Goal: Transaction & Acquisition: Purchase product/service

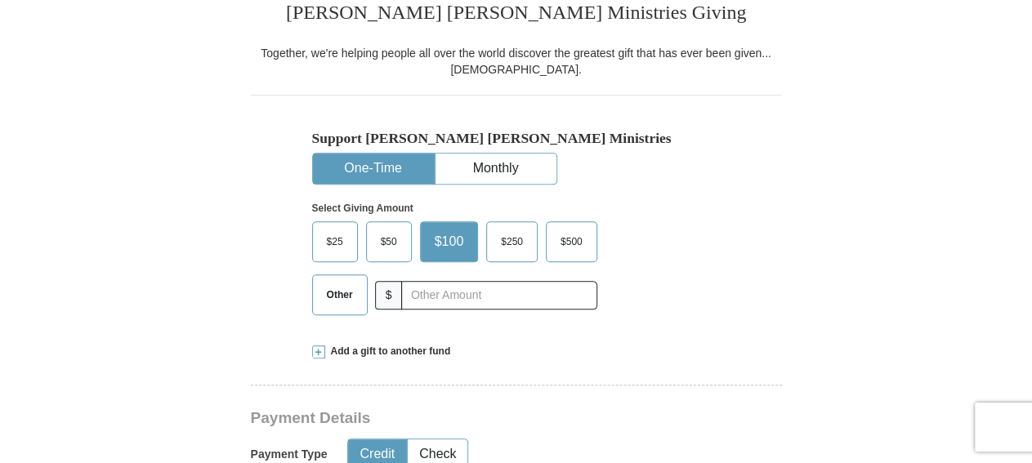
scroll to position [510, 0]
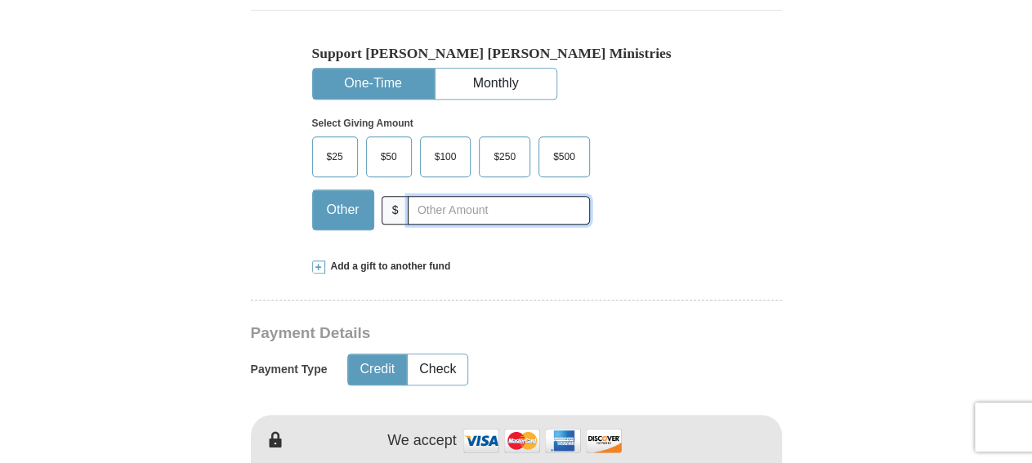
click at [546, 215] on input "text" at bounding box center [498, 210] width 181 height 29
type input "10"
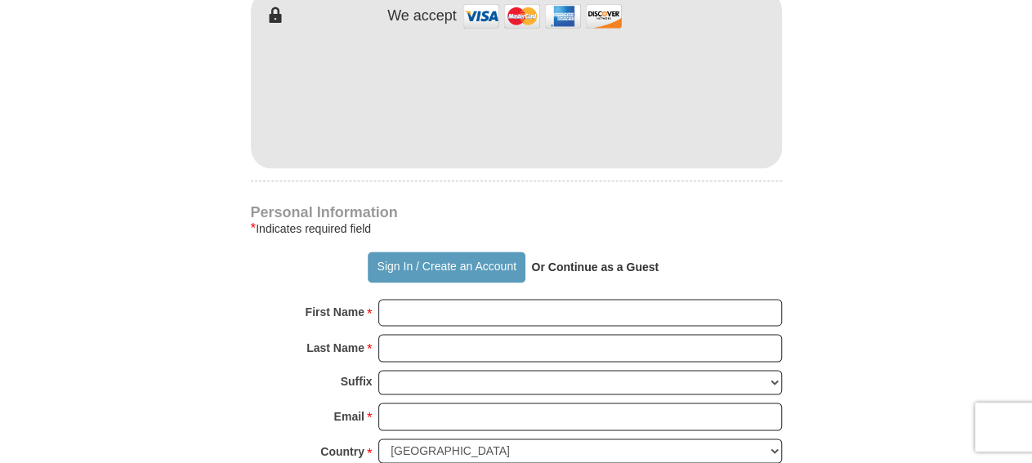
scroll to position [1020, 0]
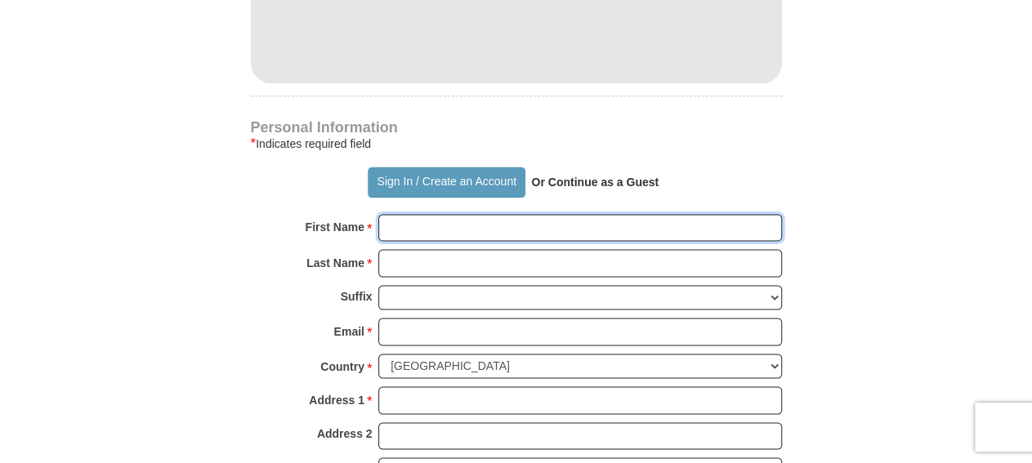
click at [497, 225] on input "First Name *" at bounding box center [580, 228] width 404 height 28
type input "LaDonald"
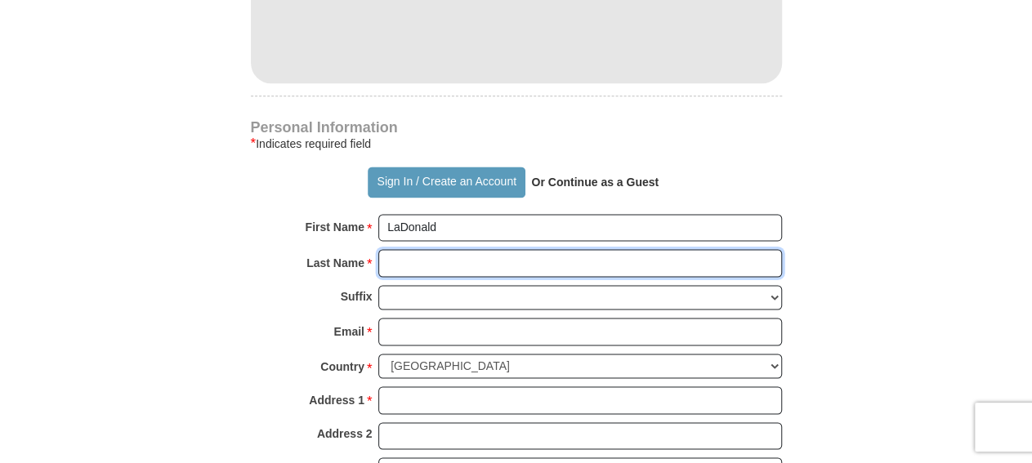
type input "[PERSON_NAME]"
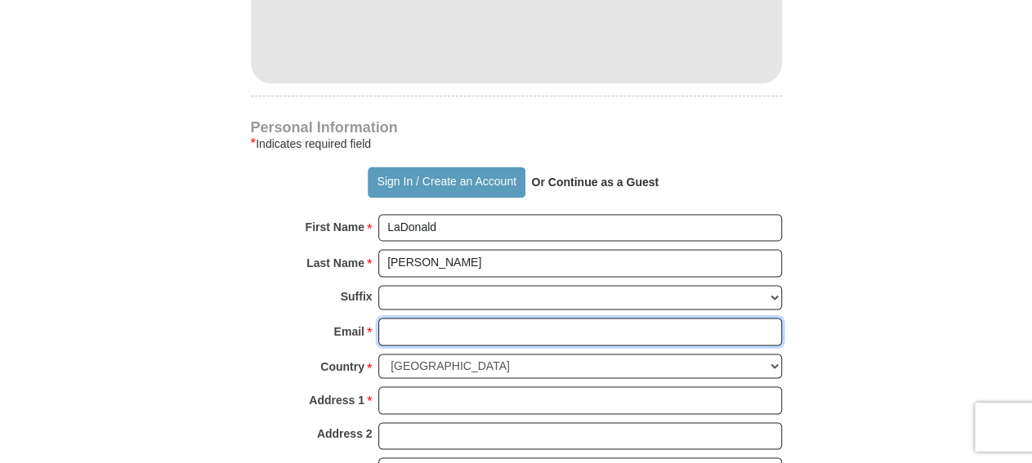
type input "[EMAIL_ADDRESS][DOMAIN_NAME]"
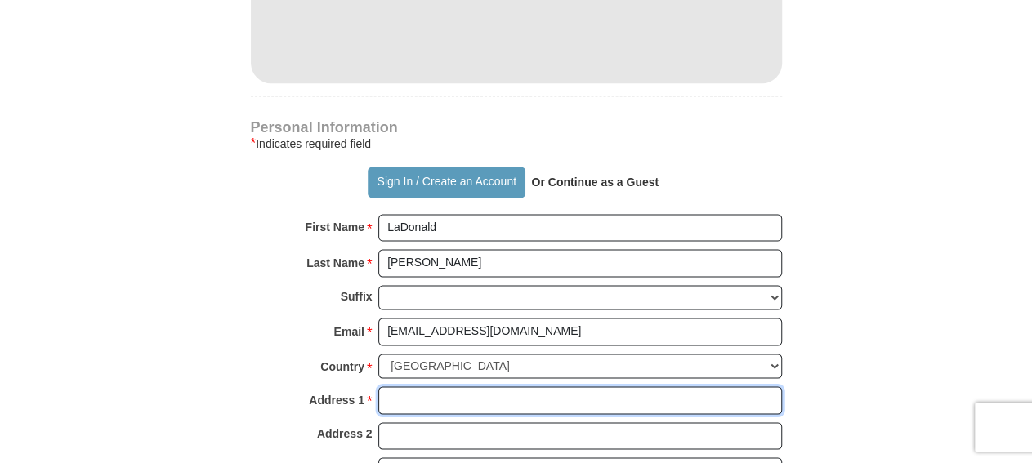
type input "[STREET_ADDRESS]"
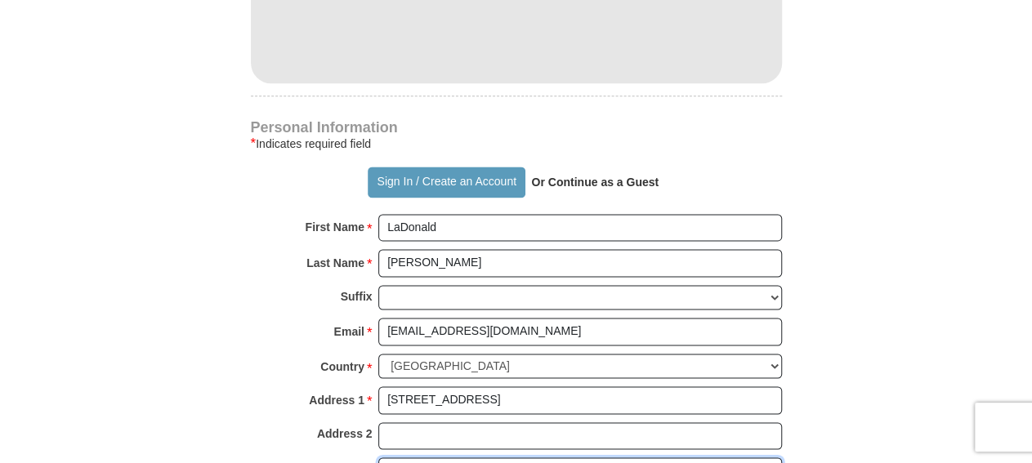
type input "Monroe"
select select "LA"
type input "71203"
type input "3186143092"
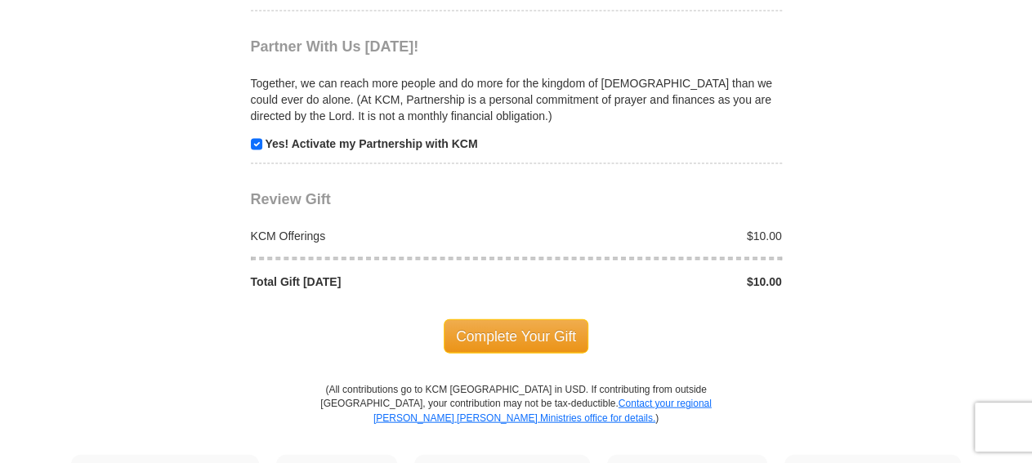
scroll to position [1700, 0]
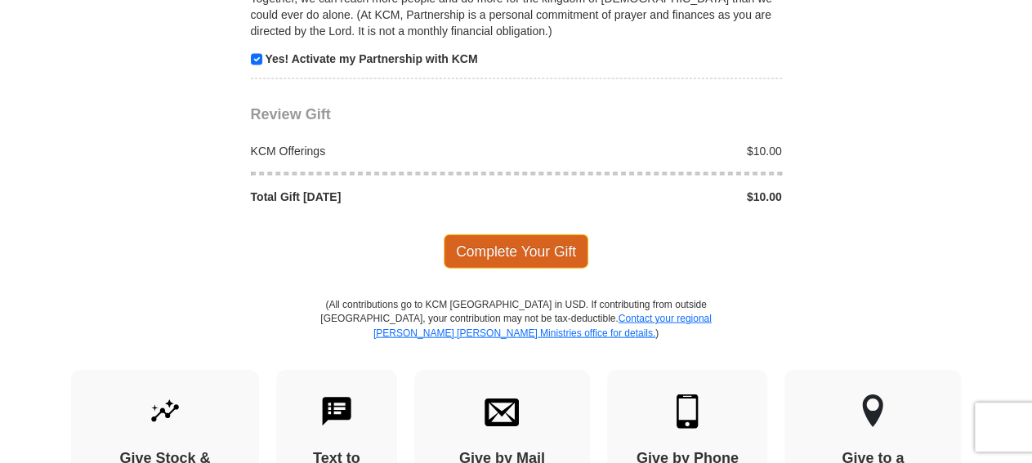
click at [519, 235] on span "Complete Your Gift" at bounding box center [516, 252] width 145 height 34
